Goal: Task Accomplishment & Management: Complete application form

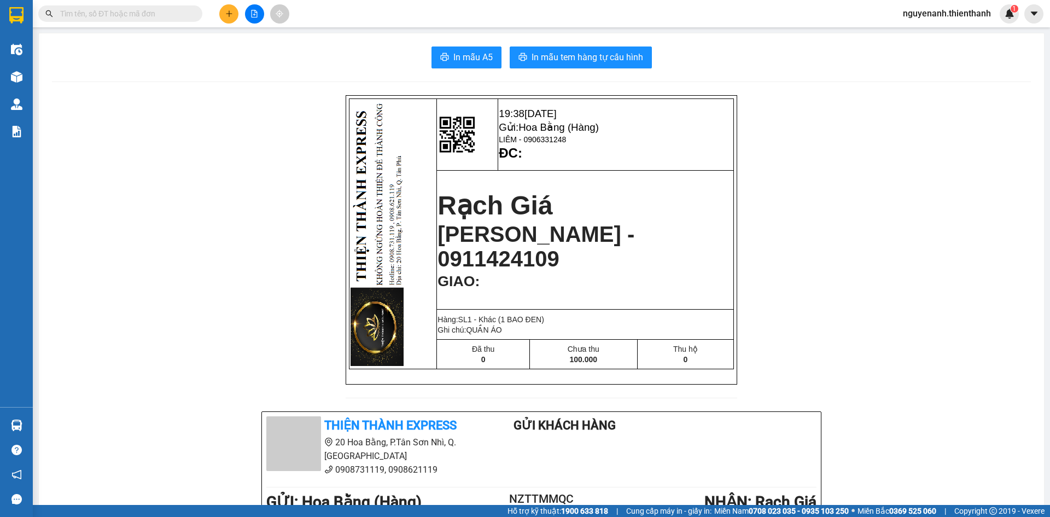
click at [92, 19] on input "text" at bounding box center [124, 14] width 129 height 12
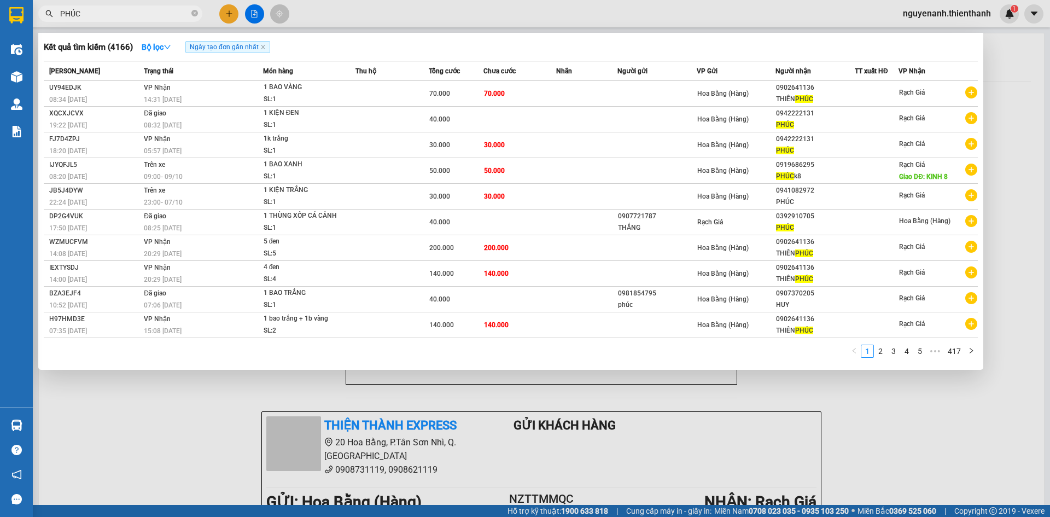
click at [106, 18] on input "PHÚC" at bounding box center [124, 14] width 129 height 12
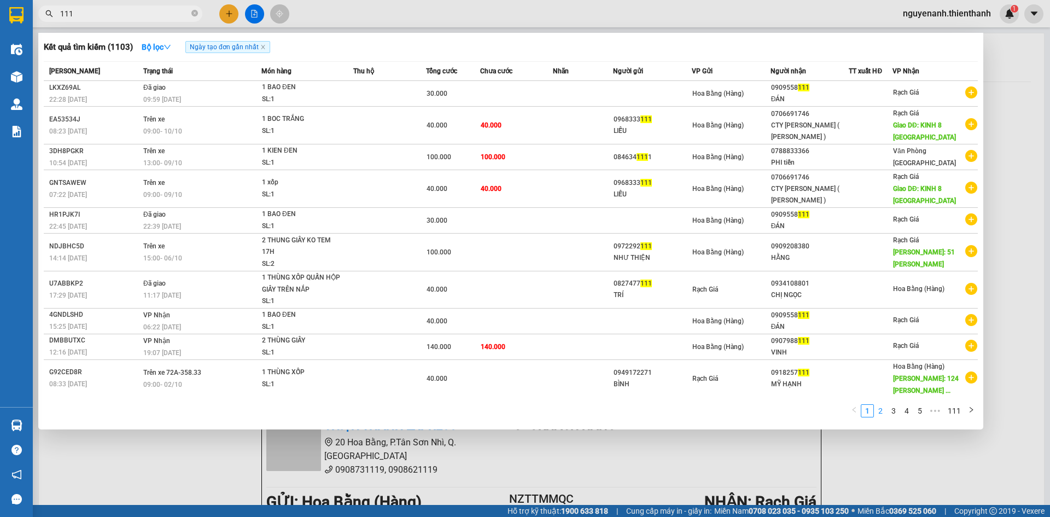
type input "111"
click at [878, 411] on link "2" at bounding box center [881, 411] width 12 height 12
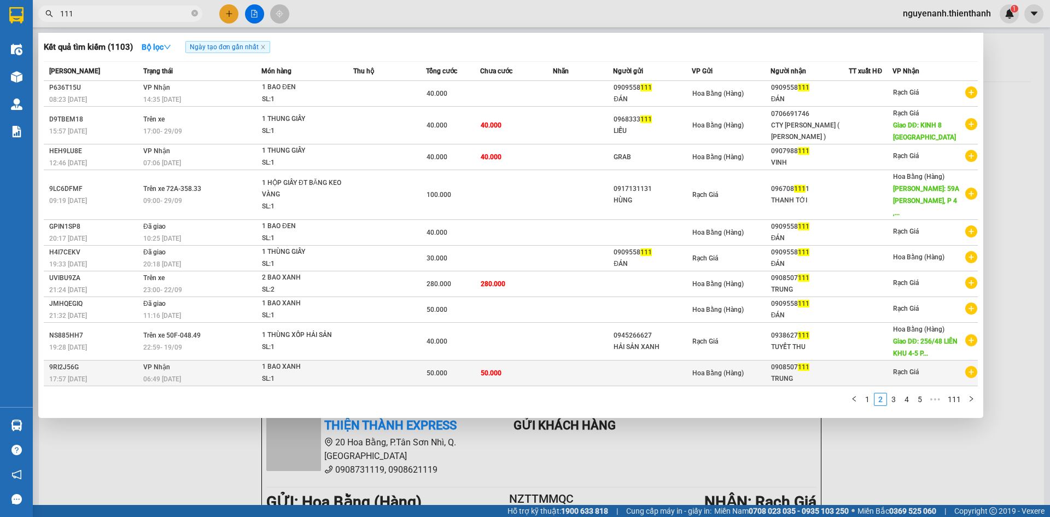
click at [813, 373] on div "TRUNG" at bounding box center [810, 378] width 78 height 11
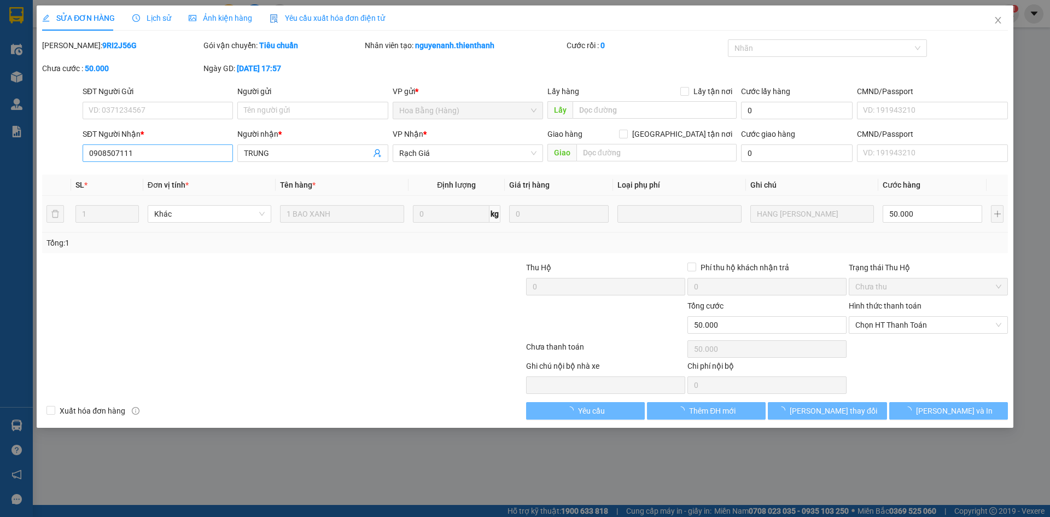
type input "0908507111"
type input "TRUNG"
type input "0"
type input "50.000"
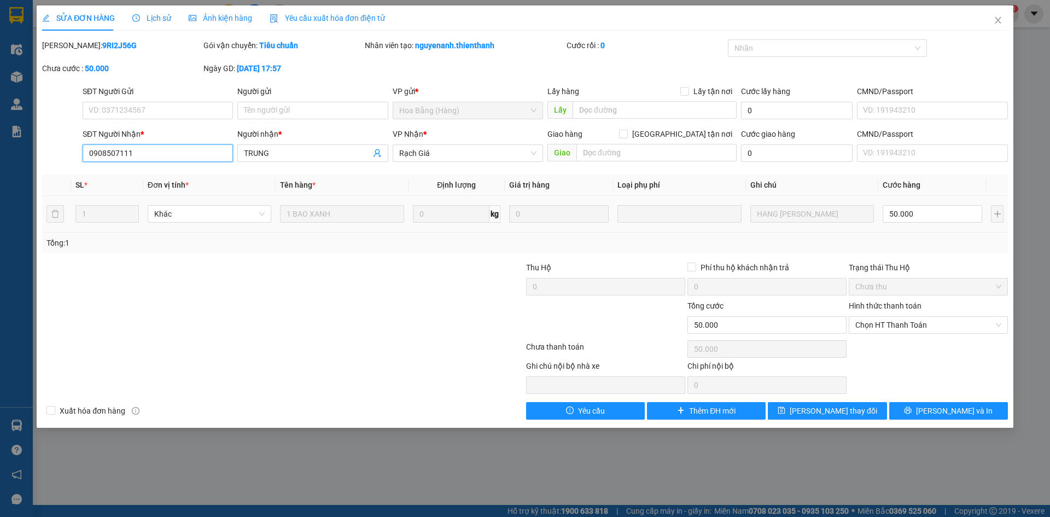
click at [156, 157] on input "0908507111" at bounding box center [158, 153] width 150 height 18
click at [995, 22] on icon "close" at bounding box center [998, 20] width 9 height 9
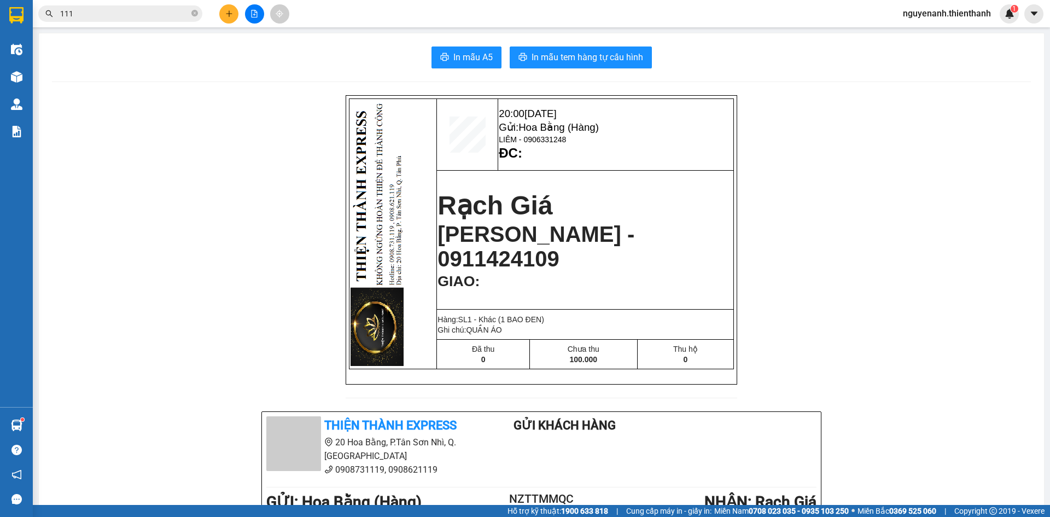
click at [152, 16] on input "111" at bounding box center [124, 14] width 129 height 12
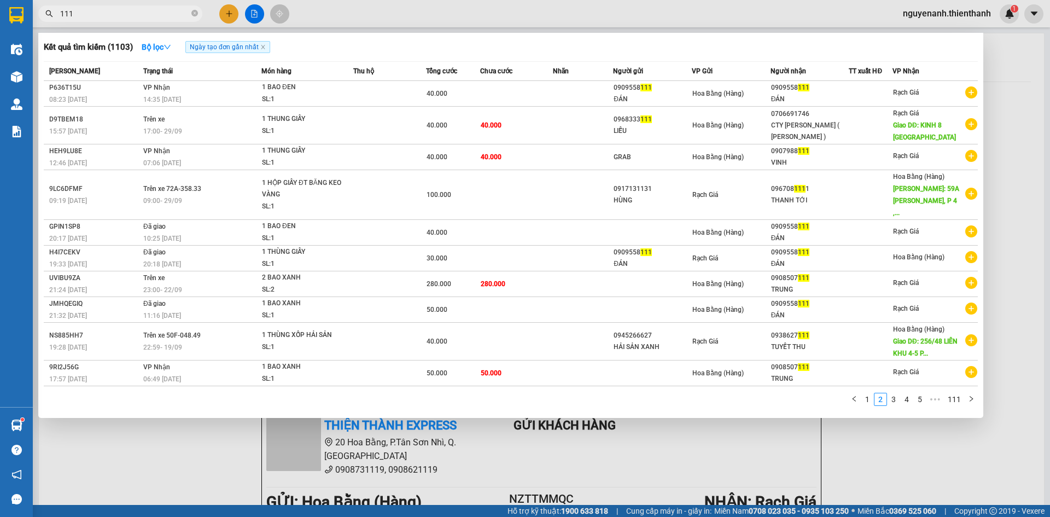
click at [152, 16] on input "111" at bounding box center [124, 14] width 129 height 12
paste input "090759003"
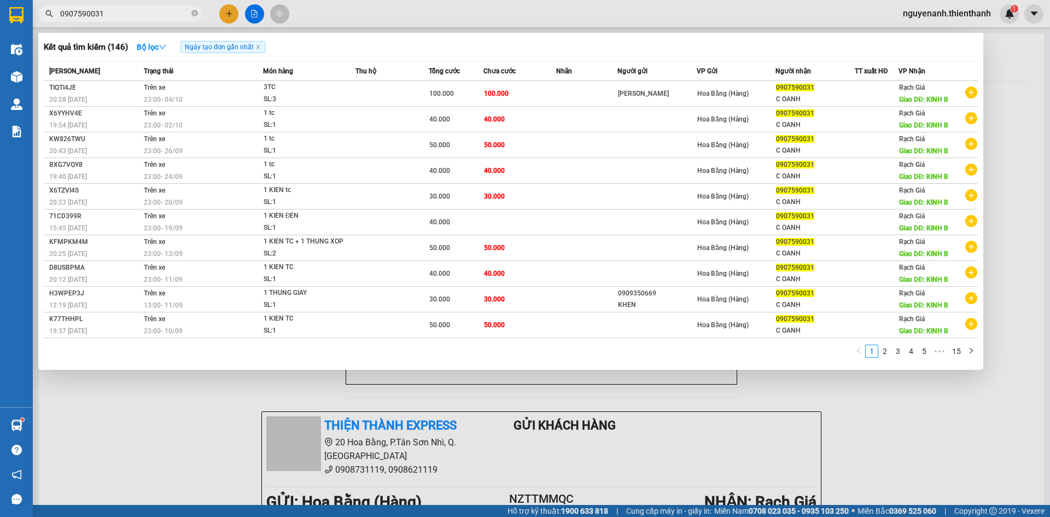
type input "0907590031"
